Goal: Information Seeking & Learning: Learn about a topic

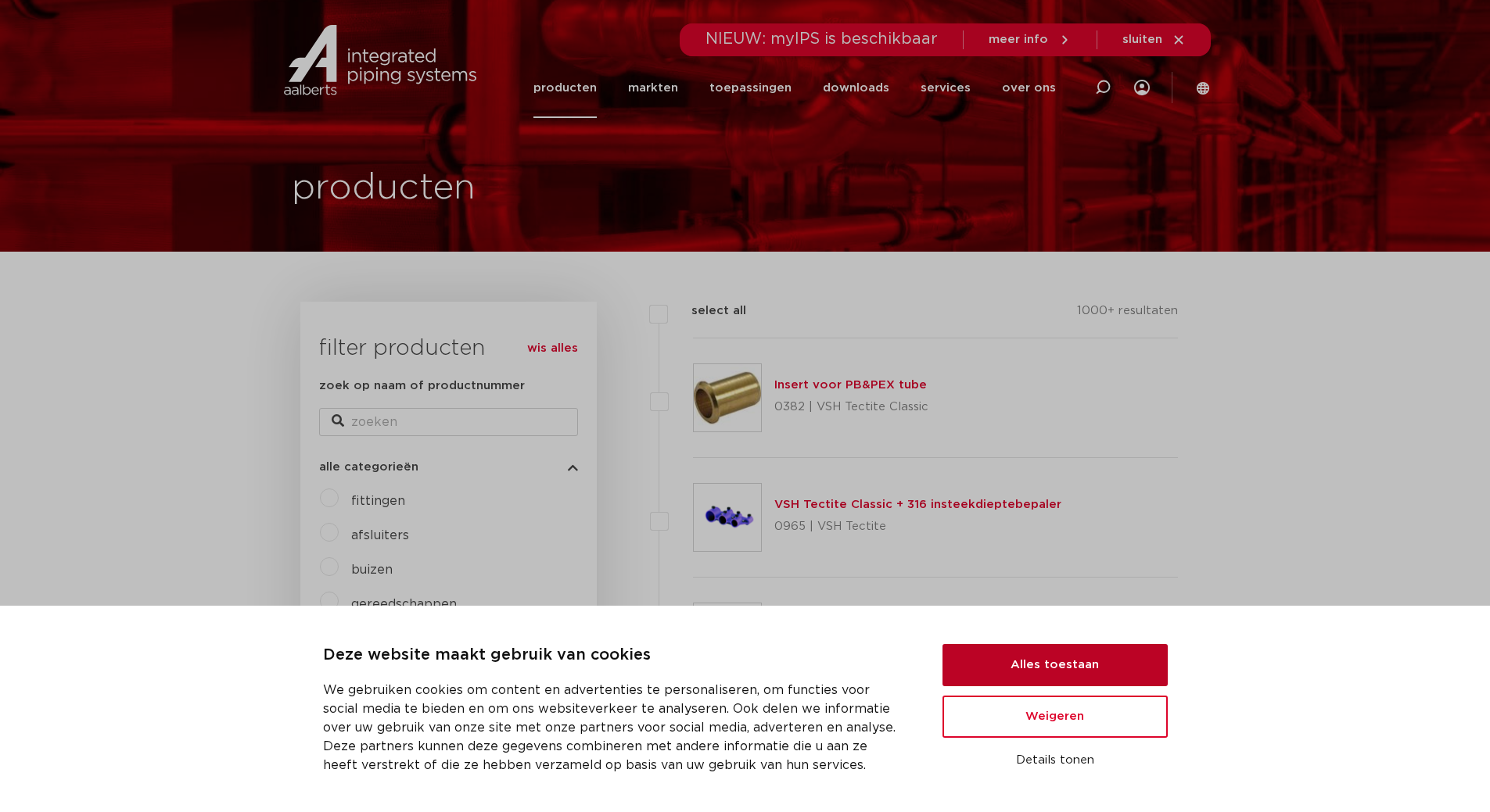
click at [1035, 661] on button "Alles toestaan" at bounding box center [1054, 665] width 225 height 42
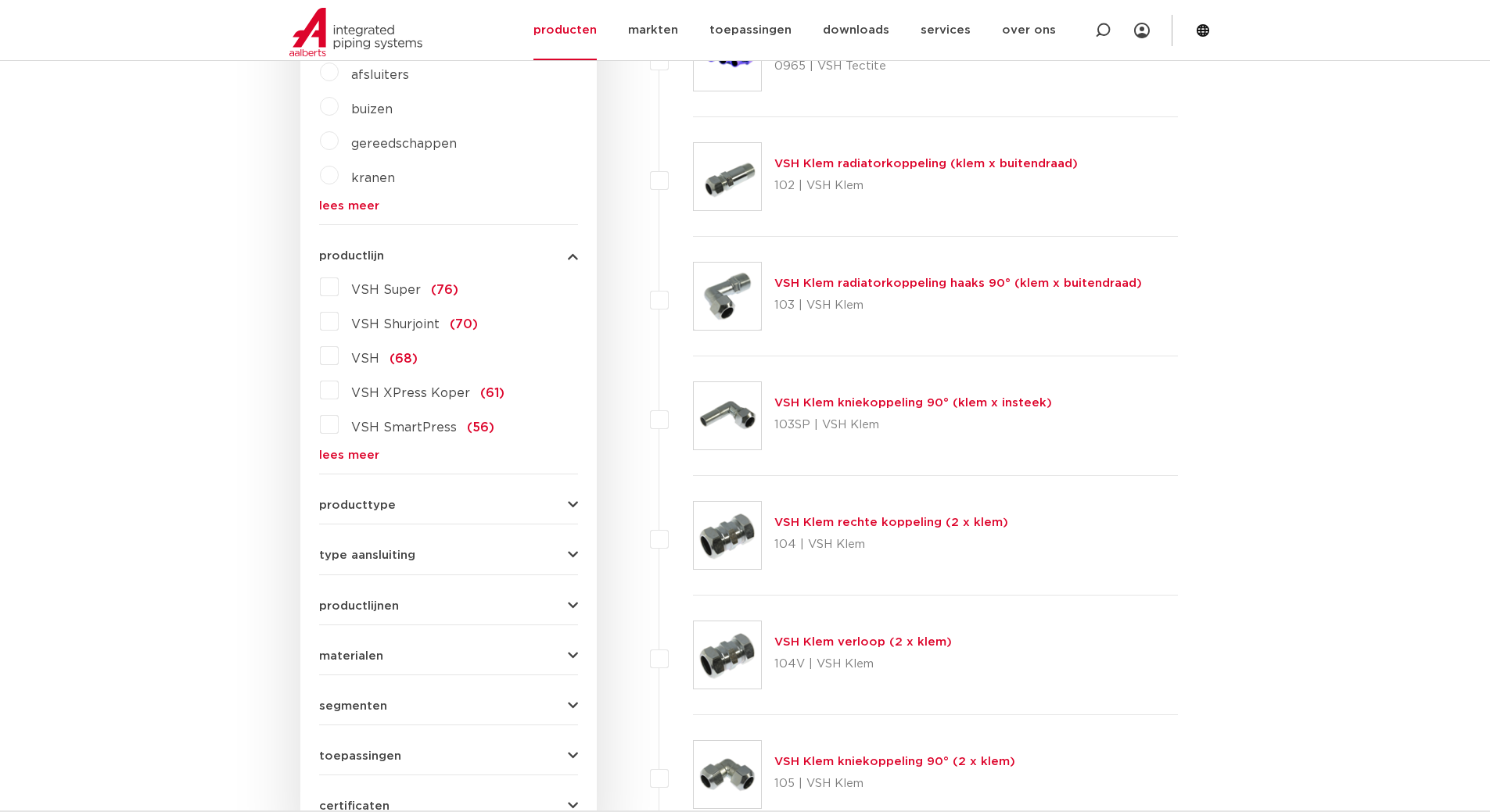
scroll to position [469, 0]
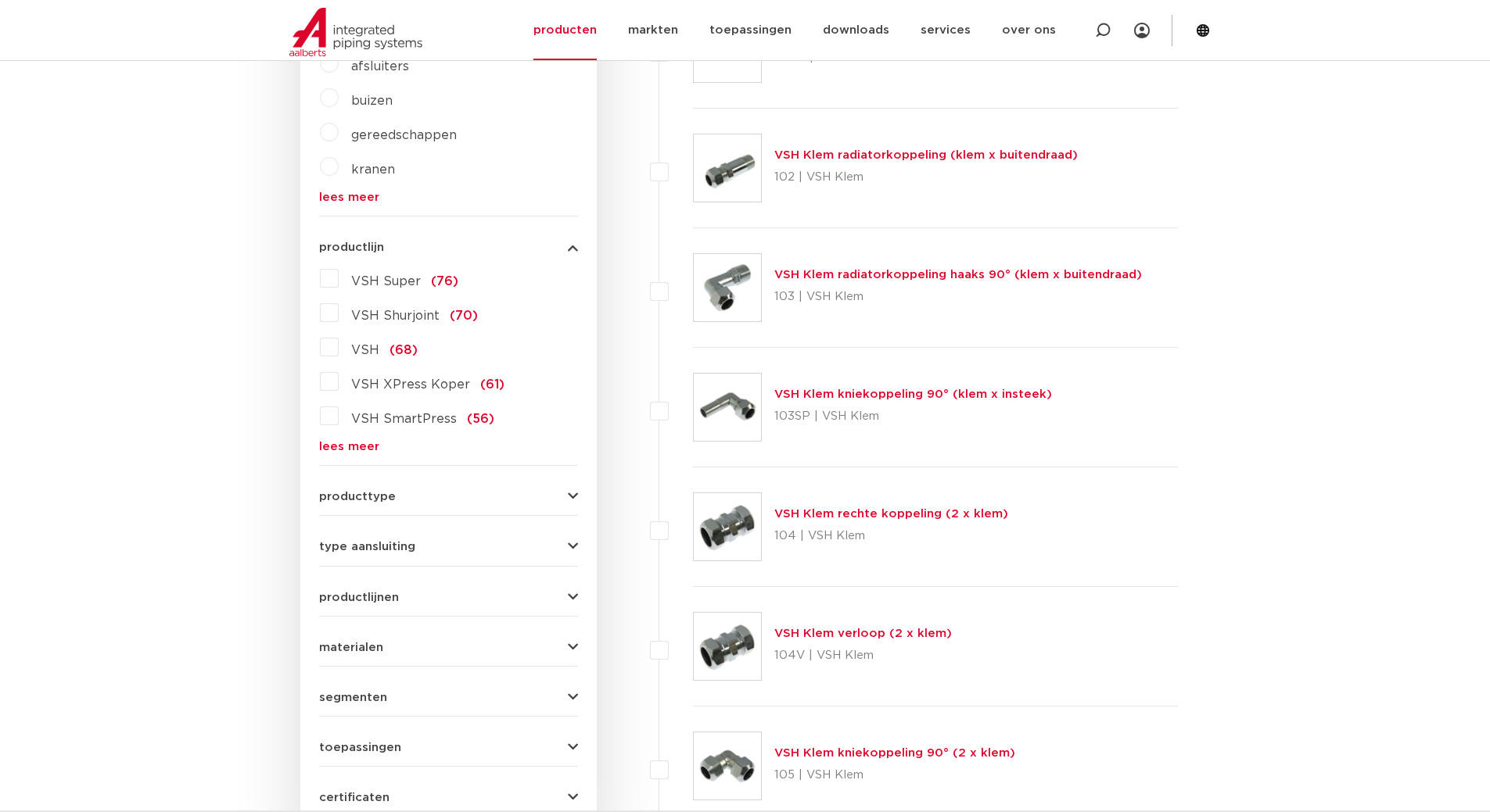
click at [347, 450] on link "lees meer" at bounding box center [448, 446] width 259 height 11
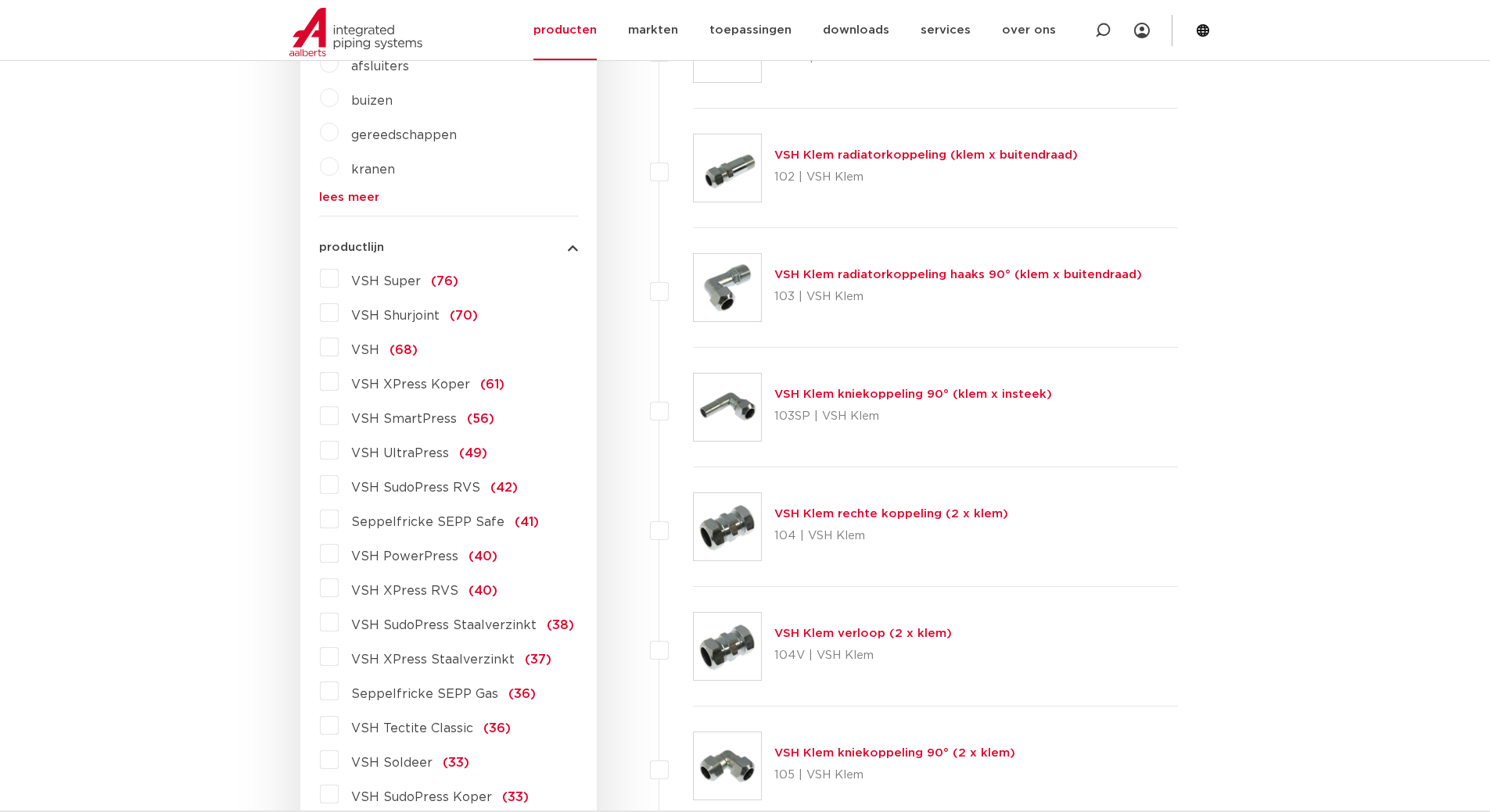
click at [338, 489] on label "VSH SudoPress RVS (42)" at bounding box center [428, 484] width 179 height 25
click at [0, 0] on input "VSH SudoPress RVS (42)" at bounding box center [0, 0] width 0 height 0
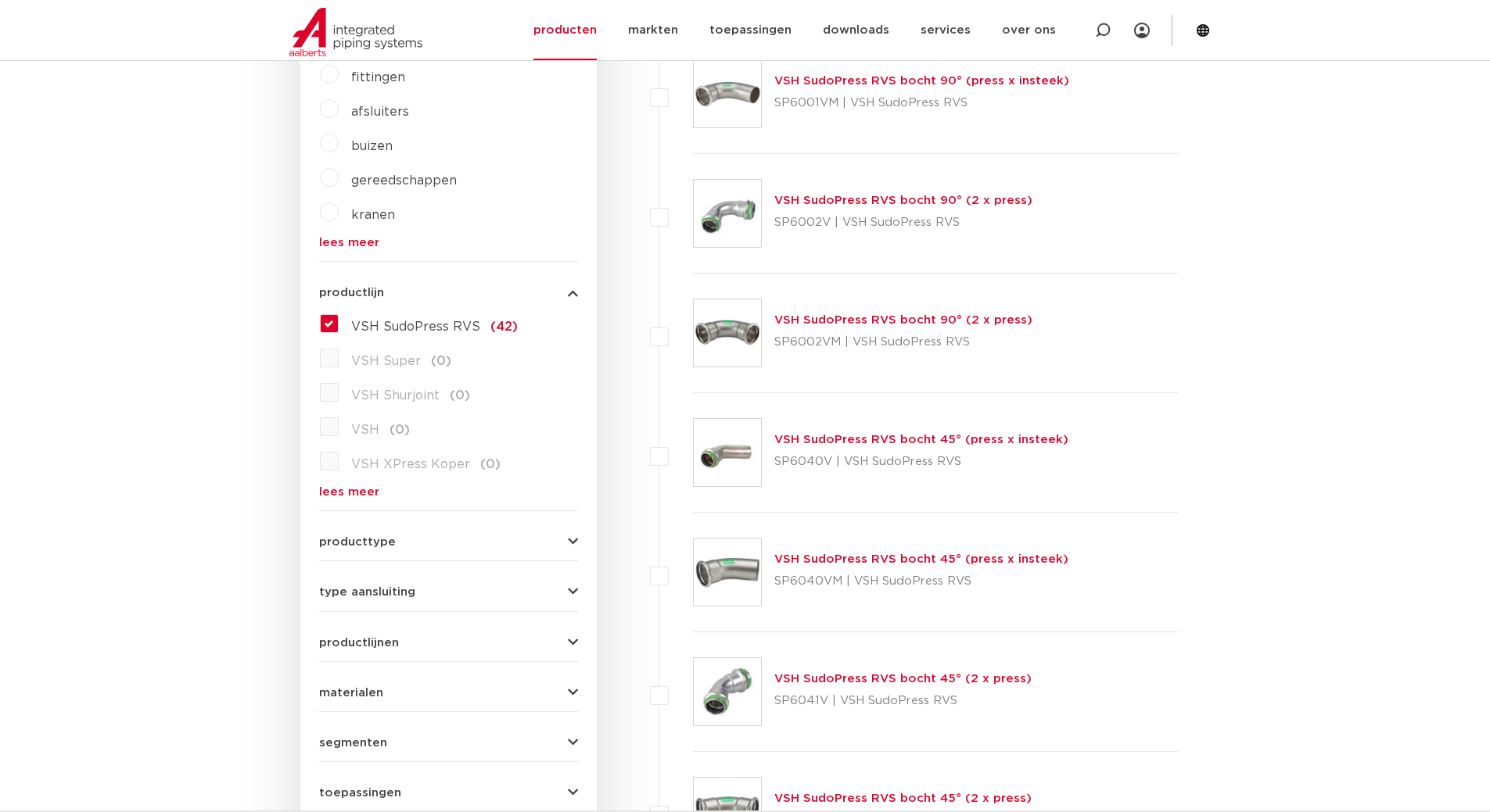
scroll to position [469, 0]
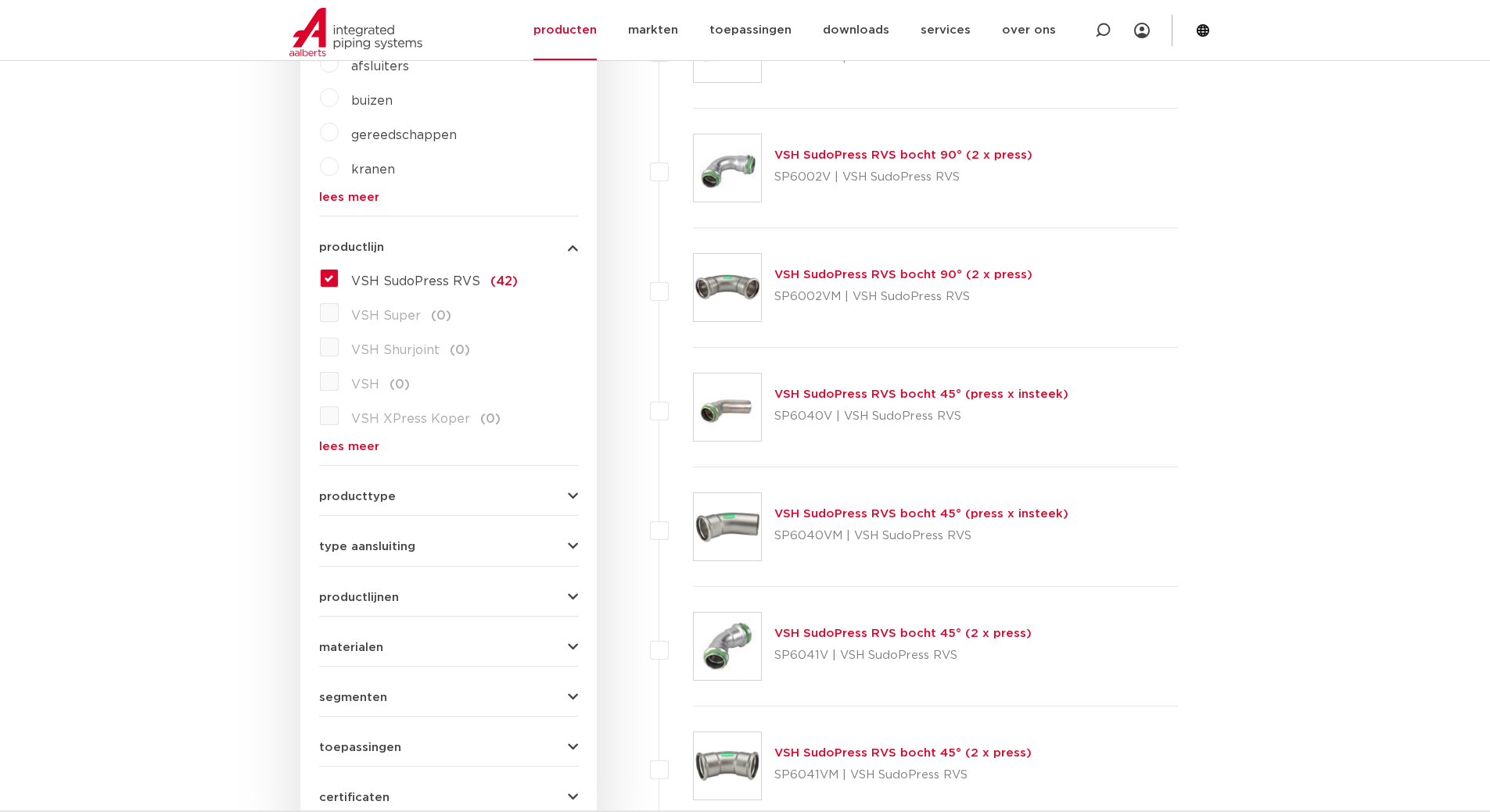
click at [848, 633] on link "VSH SudoPress RVS bocht 45° (2 x press)" at bounding box center [902, 634] width 257 height 11
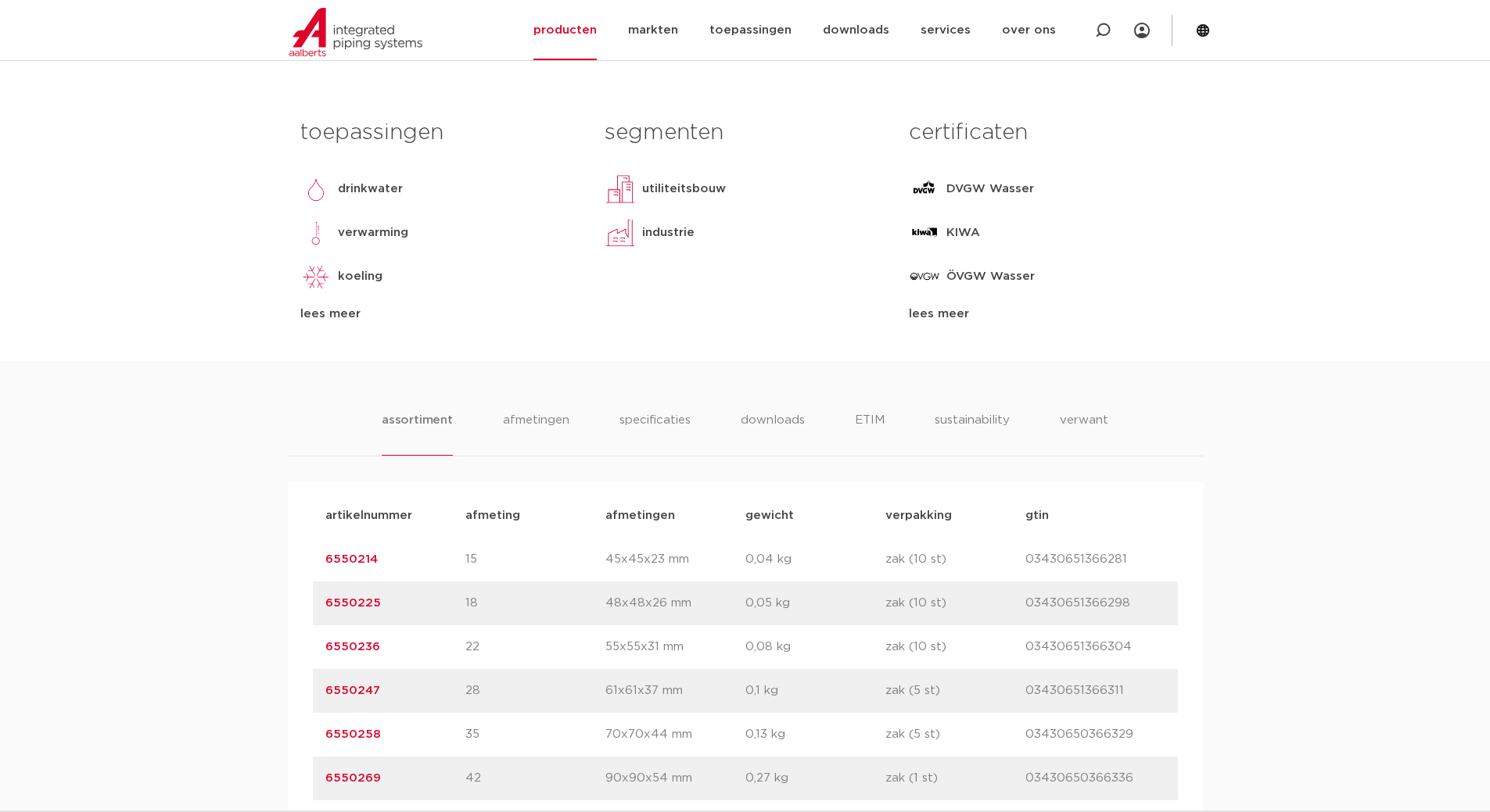
scroll to position [626, 0]
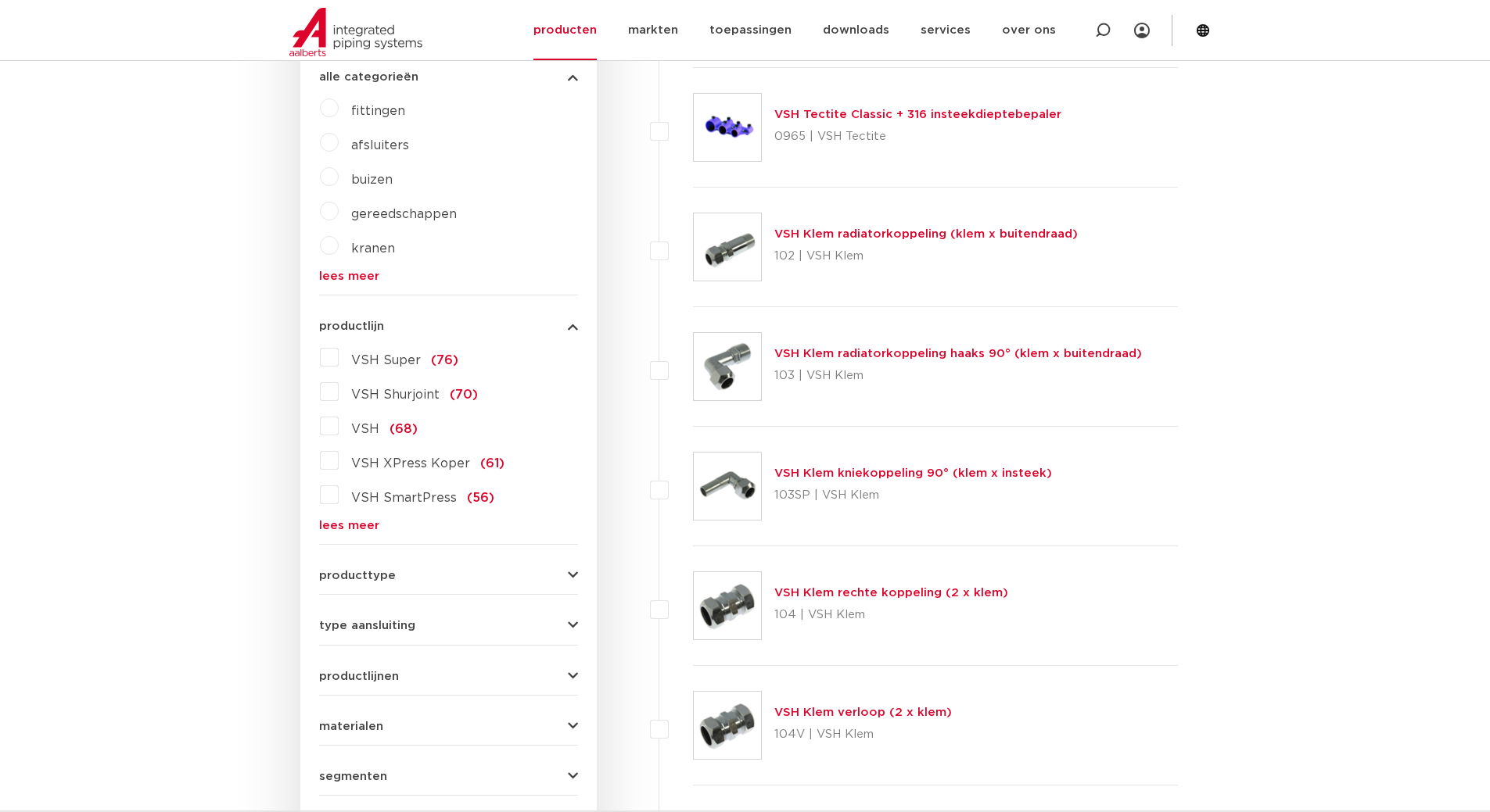
scroll to position [391, 0]
click at [358, 520] on link "lees meer" at bounding box center [448, 525] width 259 height 11
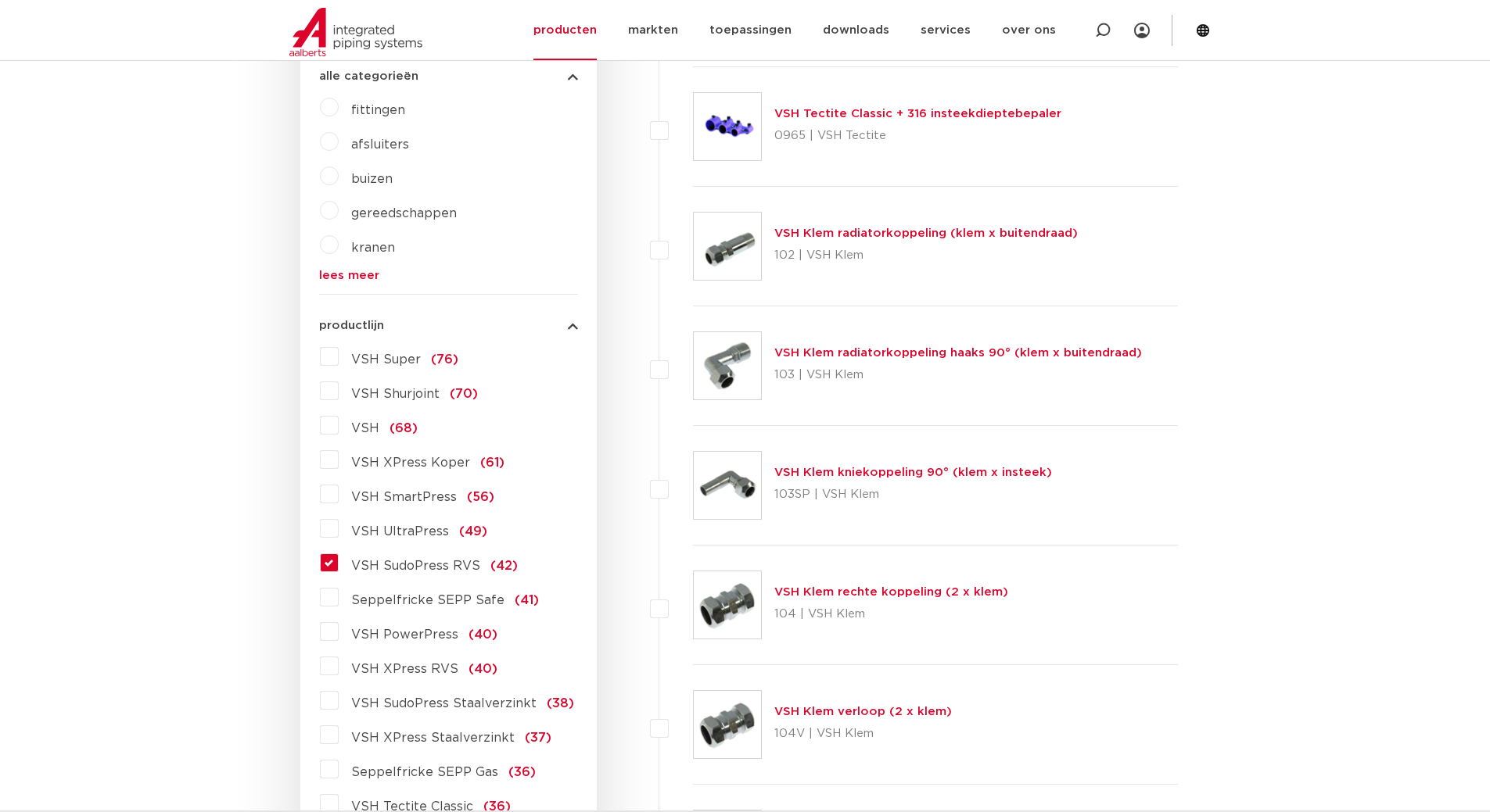
click at [338, 566] on label "VSH SudoPress RVS (42)" at bounding box center [428, 563] width 179 height 25
click at [0, 0] on input "VSH SudoPress RVS (42)" at bounding box center [0, 0] width 0 height 0
click at [338, 566] on label "VSH SudoPress RVS (42)" at bounding box center [428, 563] width 179 height 25
click at [0, 0] on input "VSH SudoPress RVS (42)" at bounding box center [0, 0] width 0 height 0
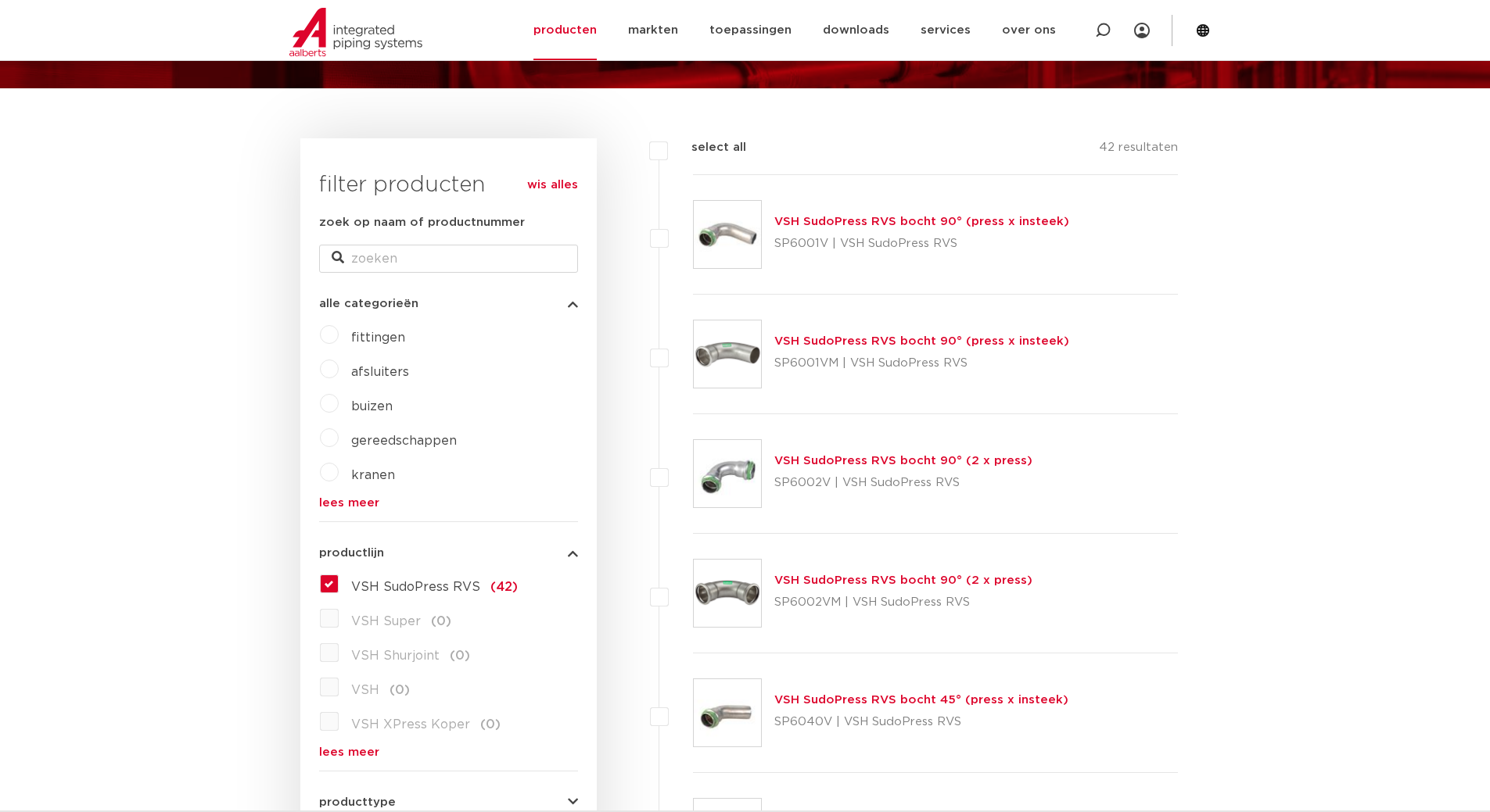
scroll to position [156, 0]
